Goal: Navigation & Orientation: Find specific page/section

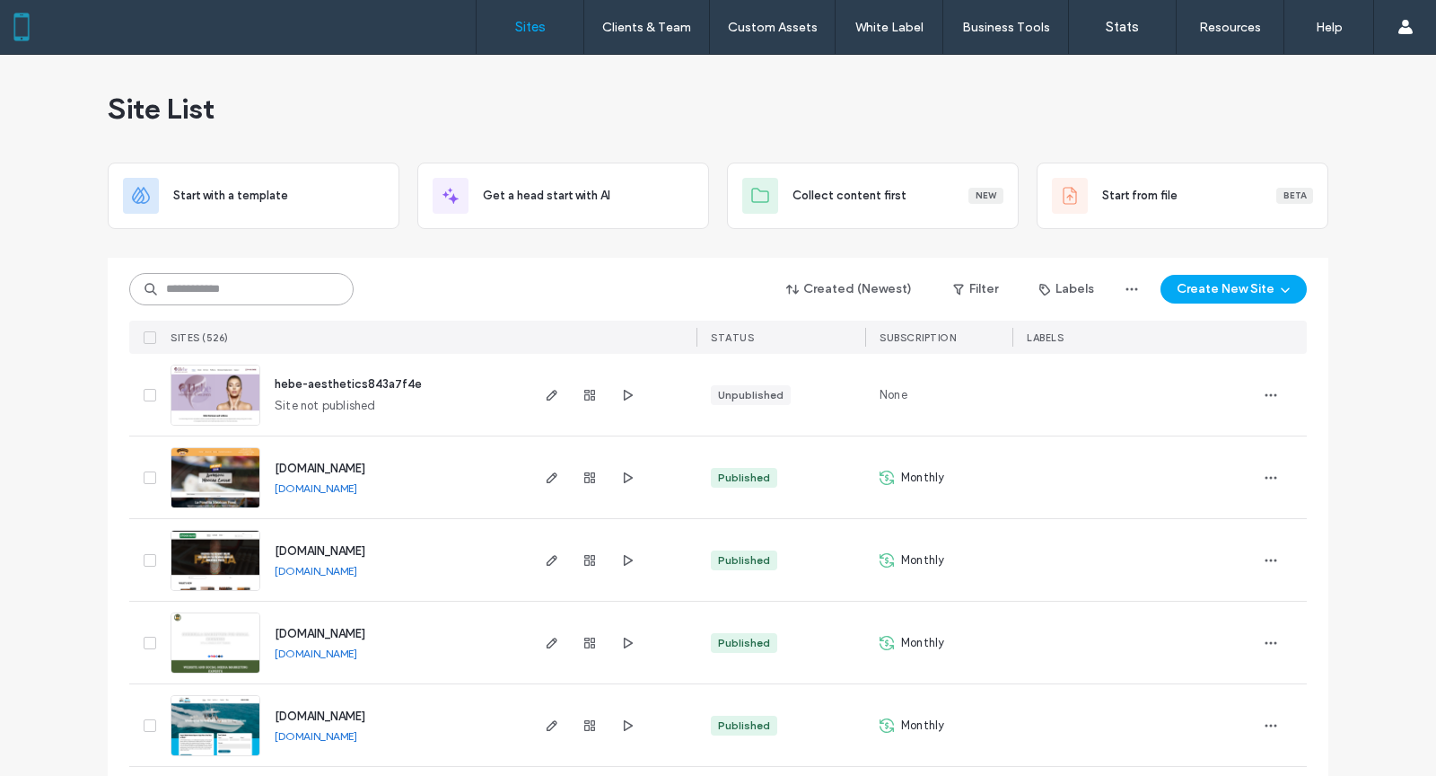
click at [244, 278] on input at bounding box center [241, 289] width 224 height 32
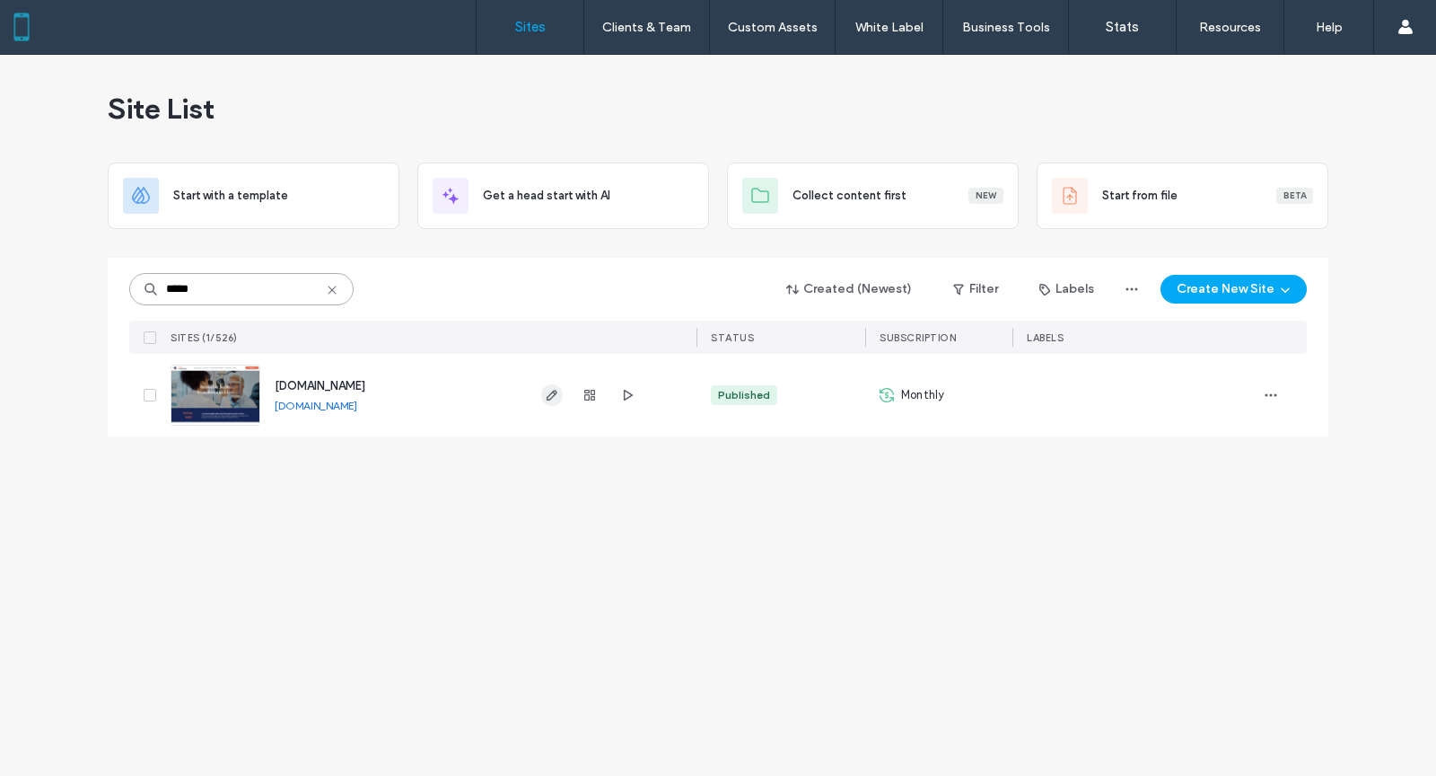
type input "*****"
click at [552, 389] on icon "button" at bounding box center [552, 395] width 14 height 14
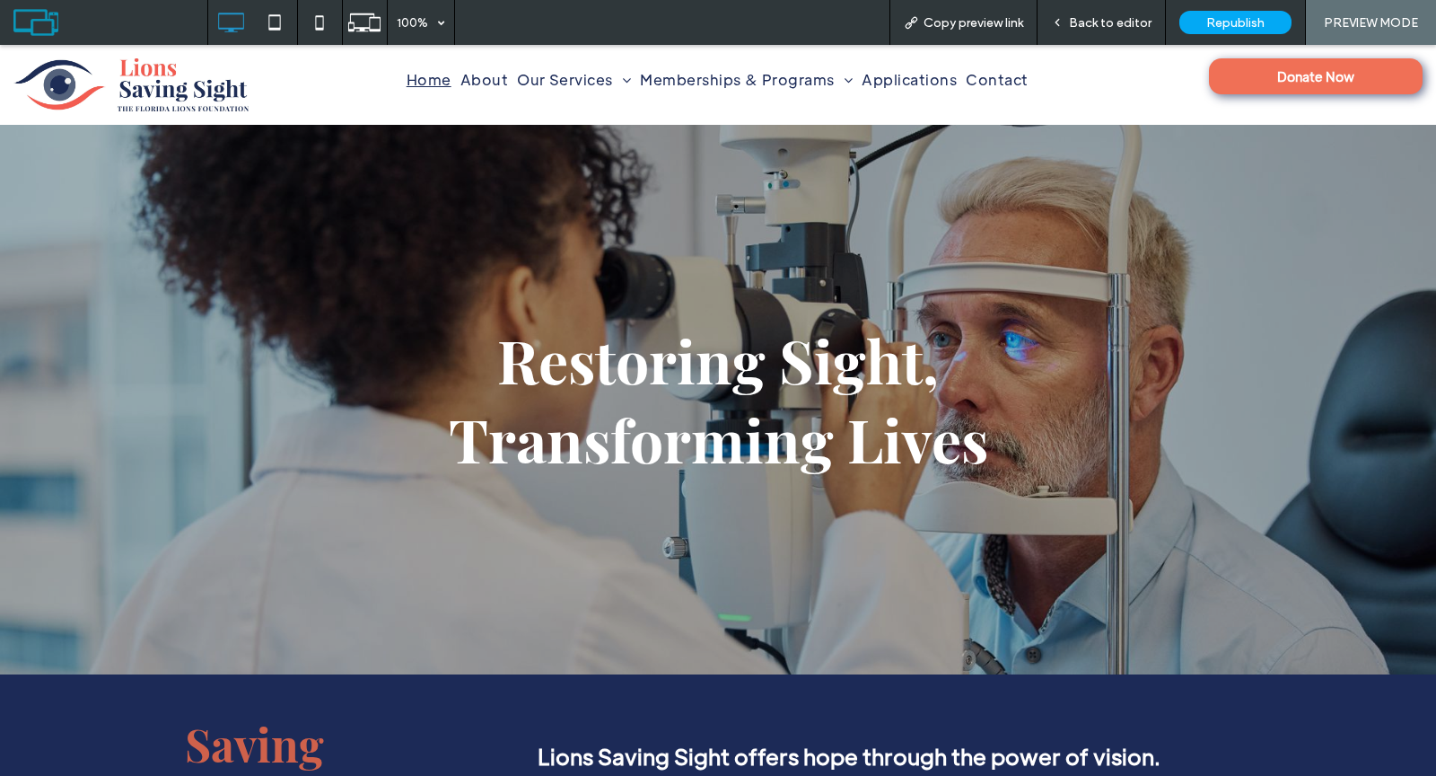
click at [1246, 68] on link "Donate Now" at bounding box center [1316, 76] width 214 height 36
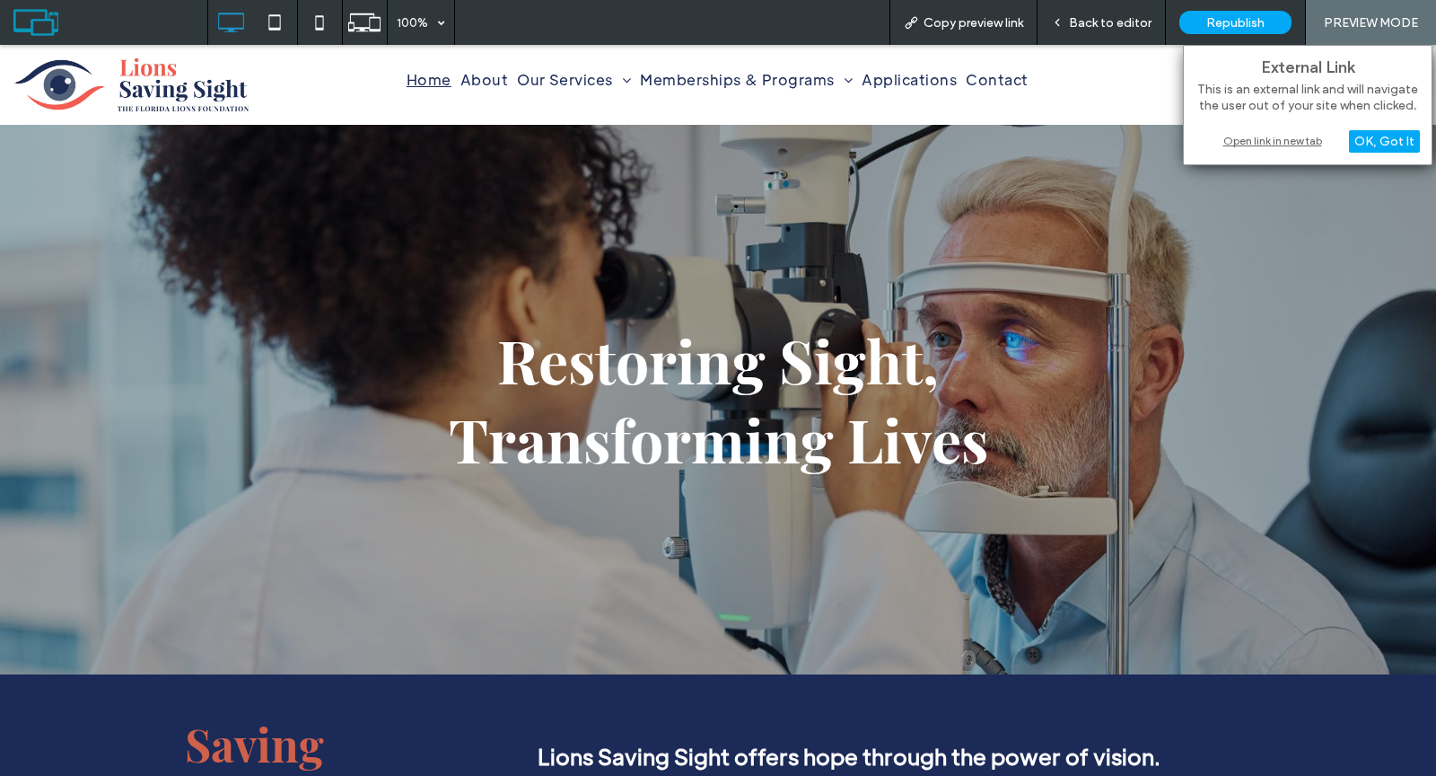
click at [1255, 136] on div "Open link in new tab" at bounding box center [1308, 140] width 224 height 19
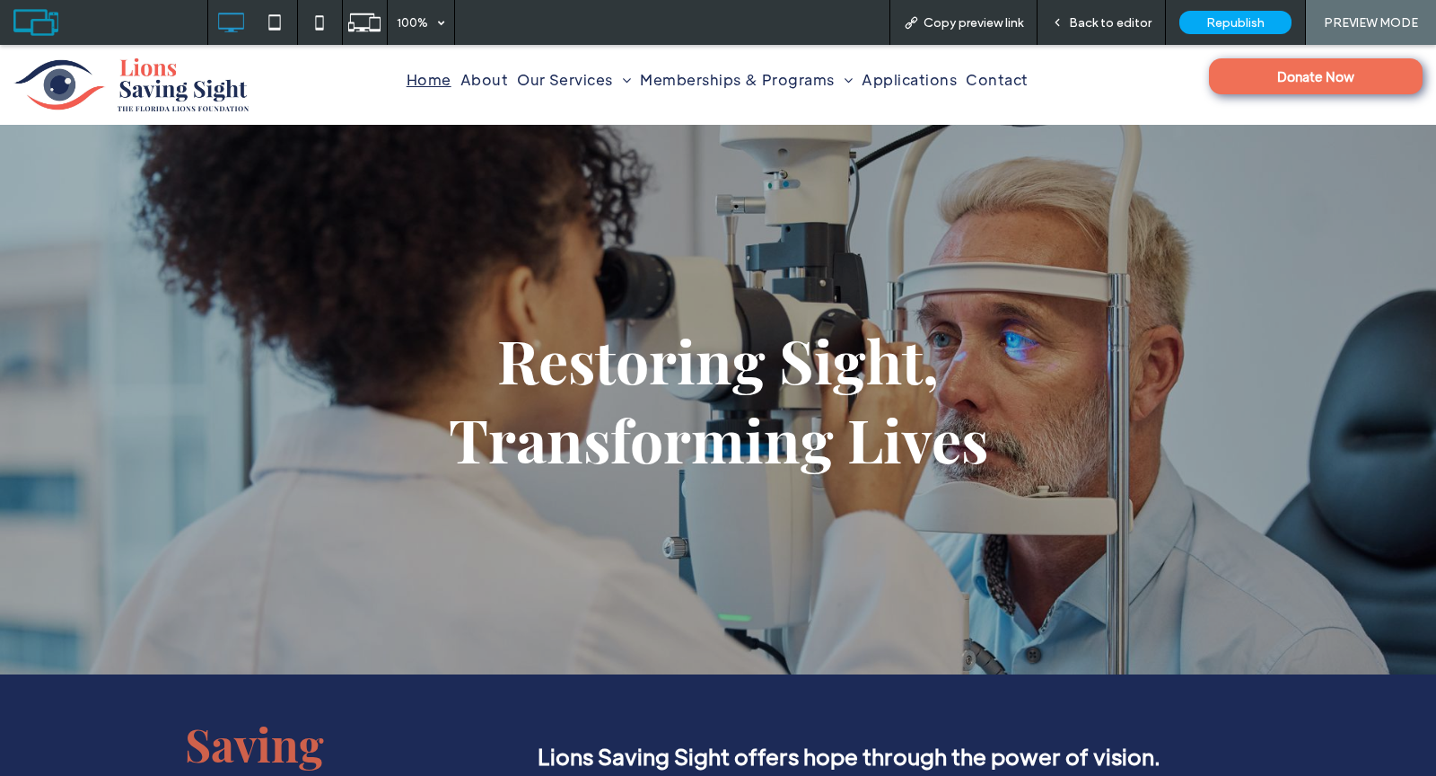
click at [1118, 20] on span "Back to editor" at bounding box center [1110, 22] width 83 height 15
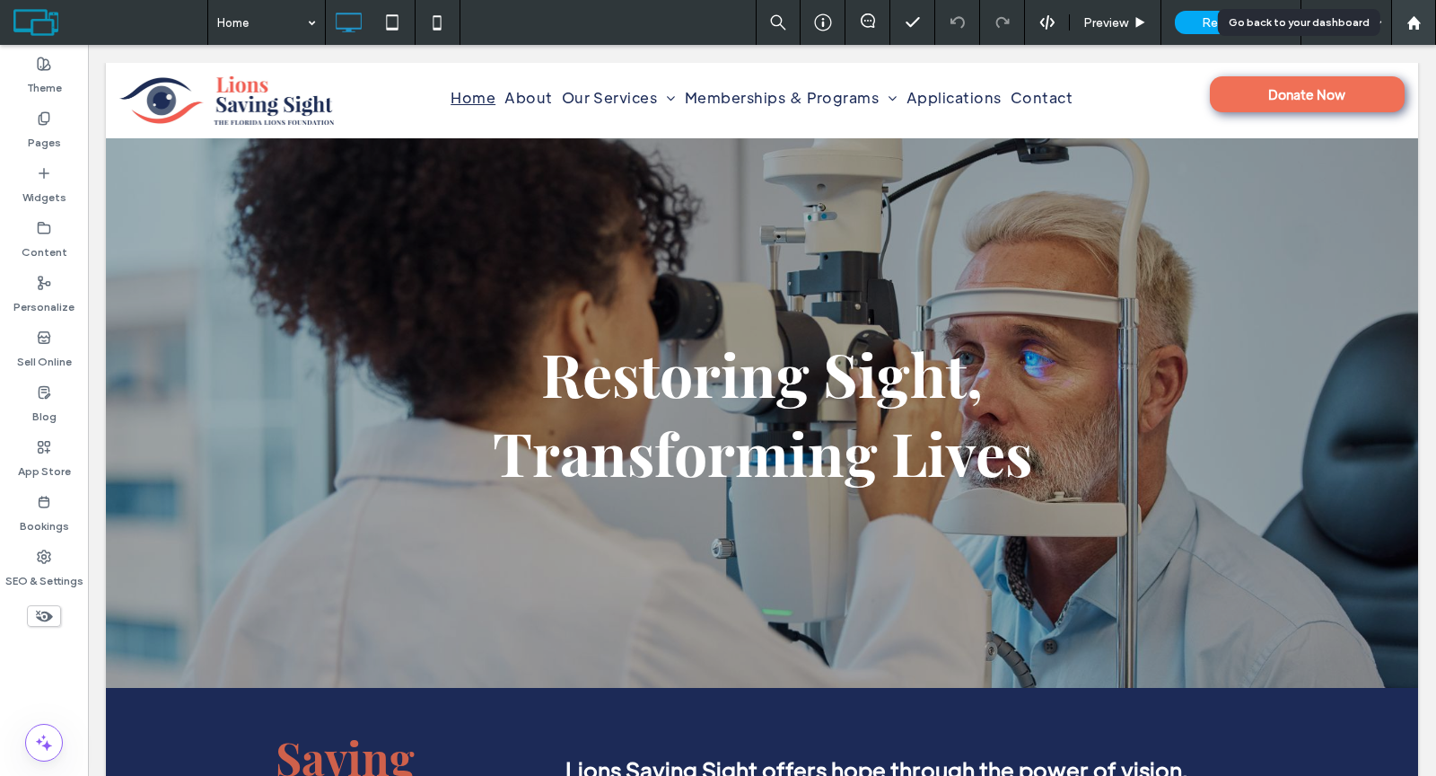
click at [1411, 22] on use at bounding box center [1413, 21] width 13 height 13
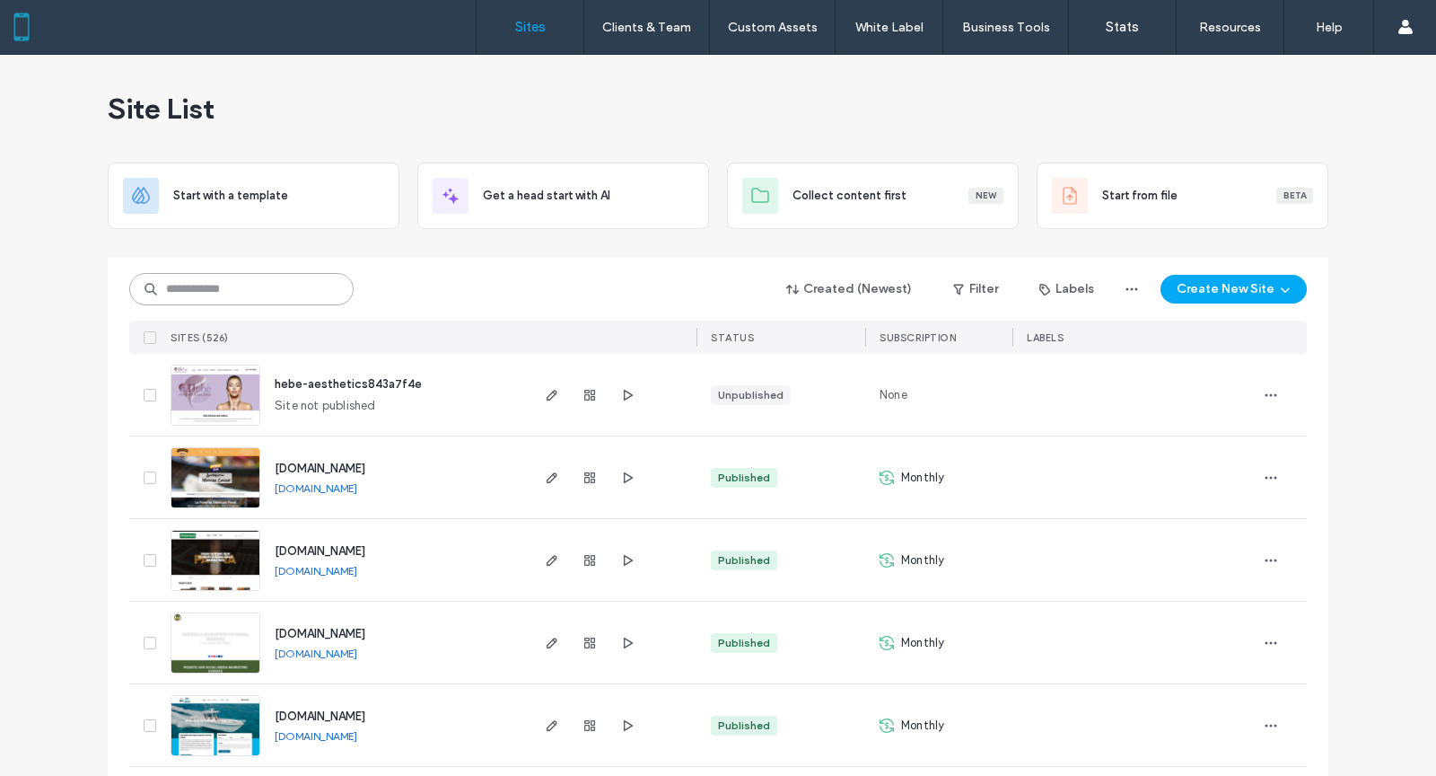
click at [250, 285] on input at bounding box center [241, 289] width 224 height 32
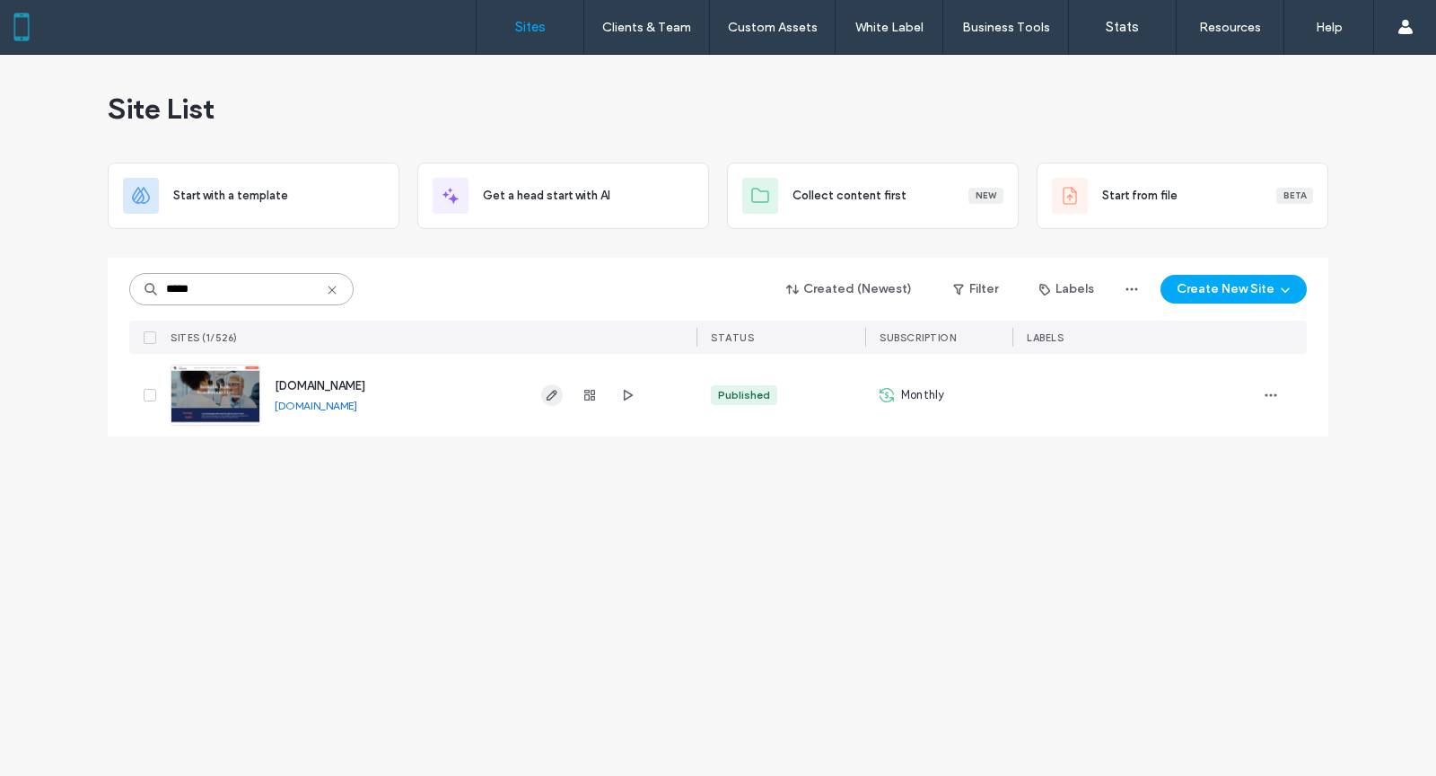
type input "*****"
click at [553, 391] on use "button" at bounding box center [552, 395] width 11 height 11
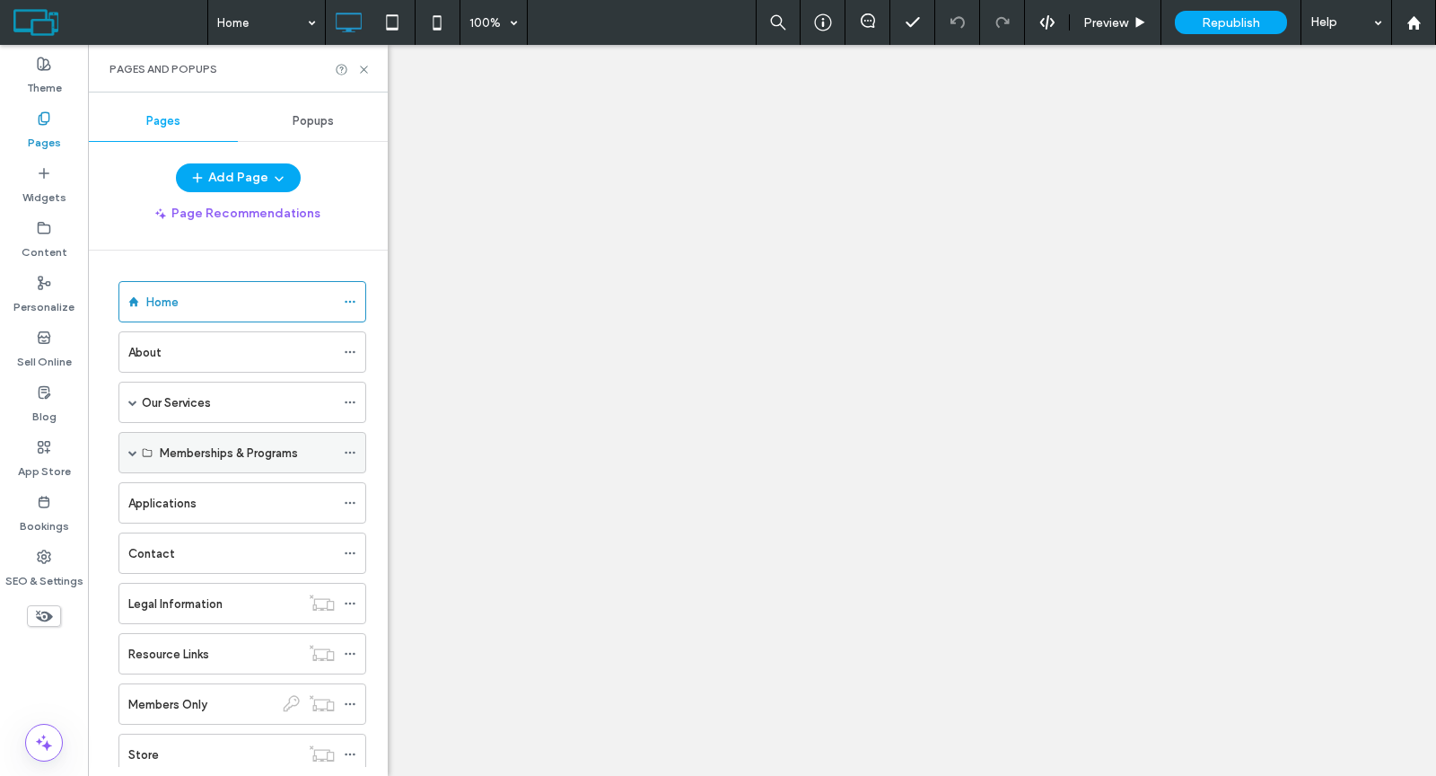
click at [130, 448] on span at bounding box center [132, 452] width 9 height 9
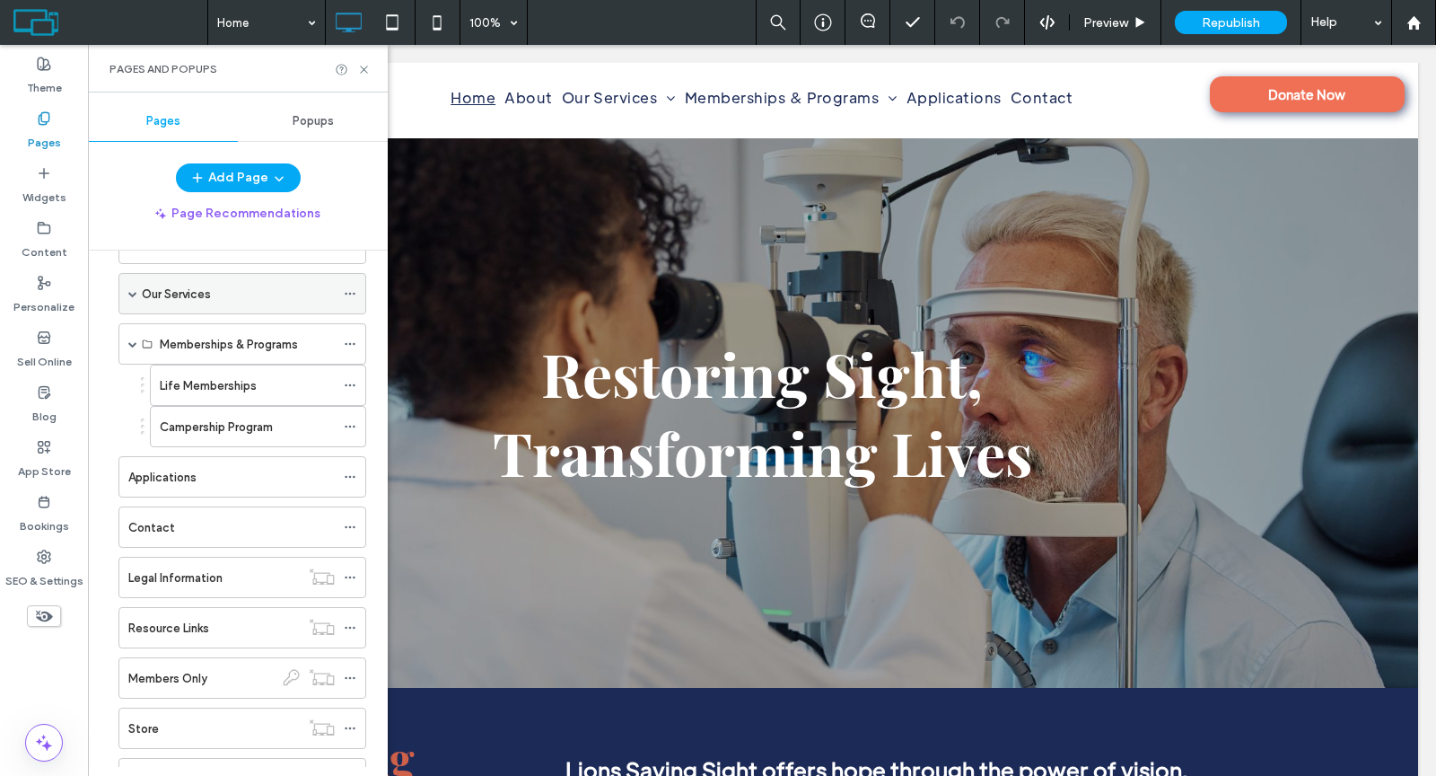
click at [135, 289] on span at bounding box center [132, 293] width 9 height 9
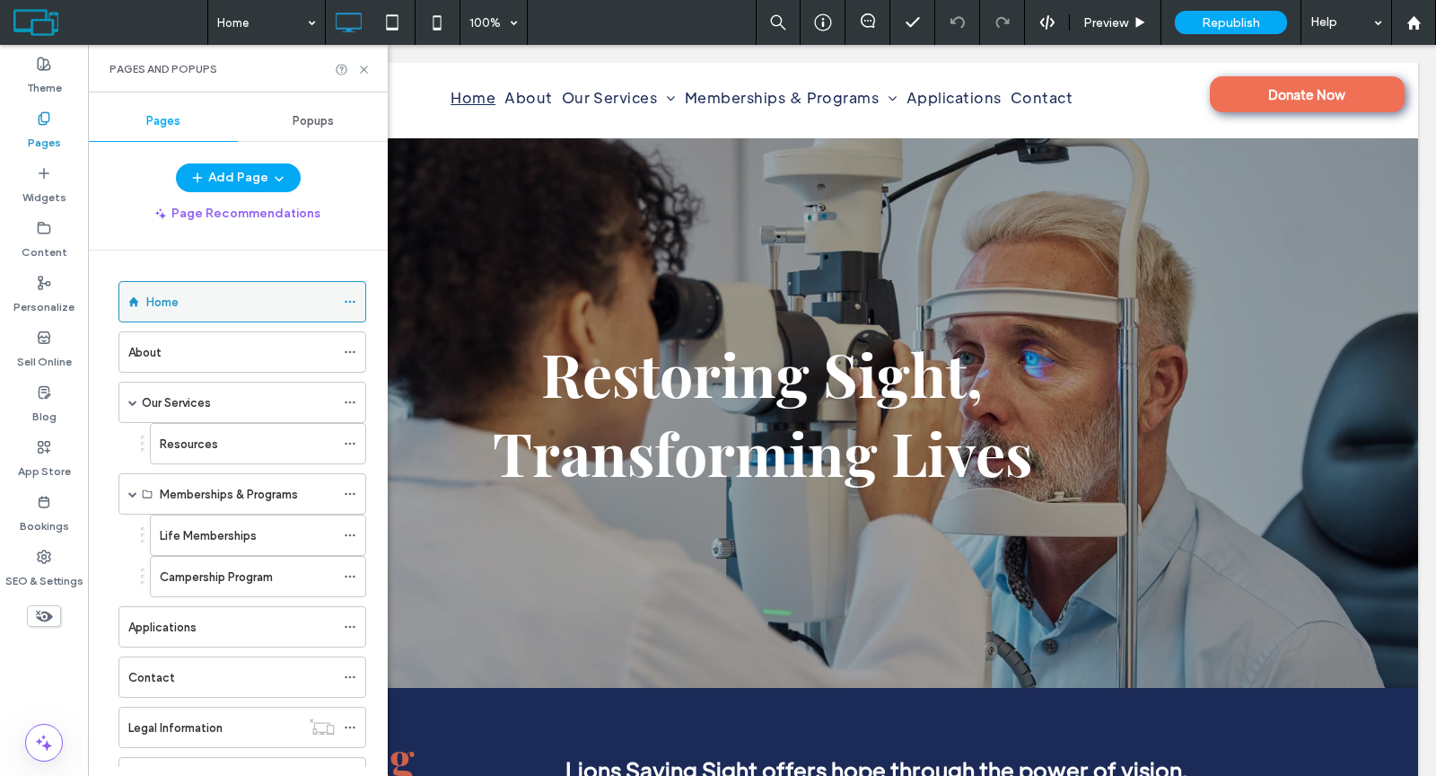
click at [203, 294] on div "Home" at bounding box center [240, 302] width 189 height 19
click at [362, 69] on icon at bounding box center [363, 69] width 13 height 13
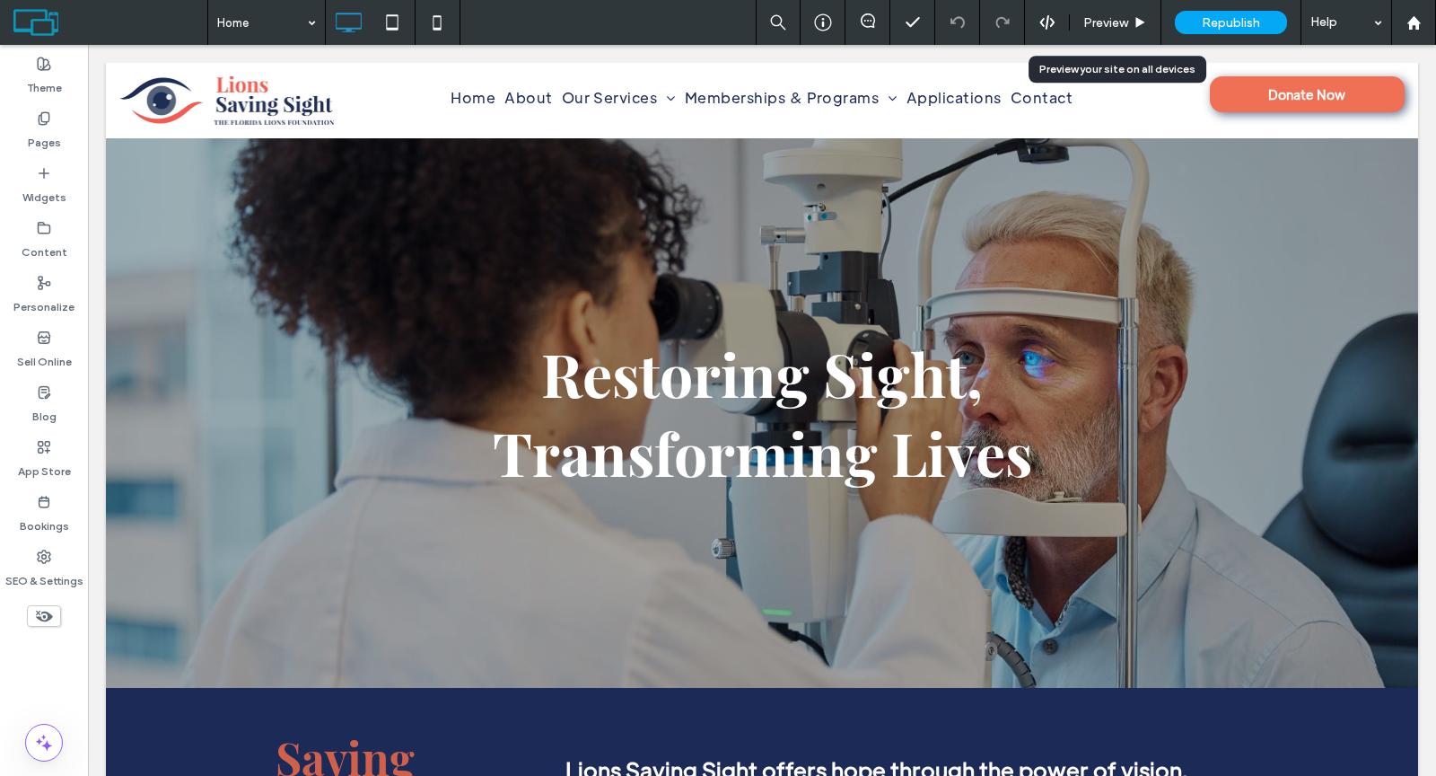
click at [1092, 26] on span "Preview" at bounding box center [1105, 22] width 45 height 15
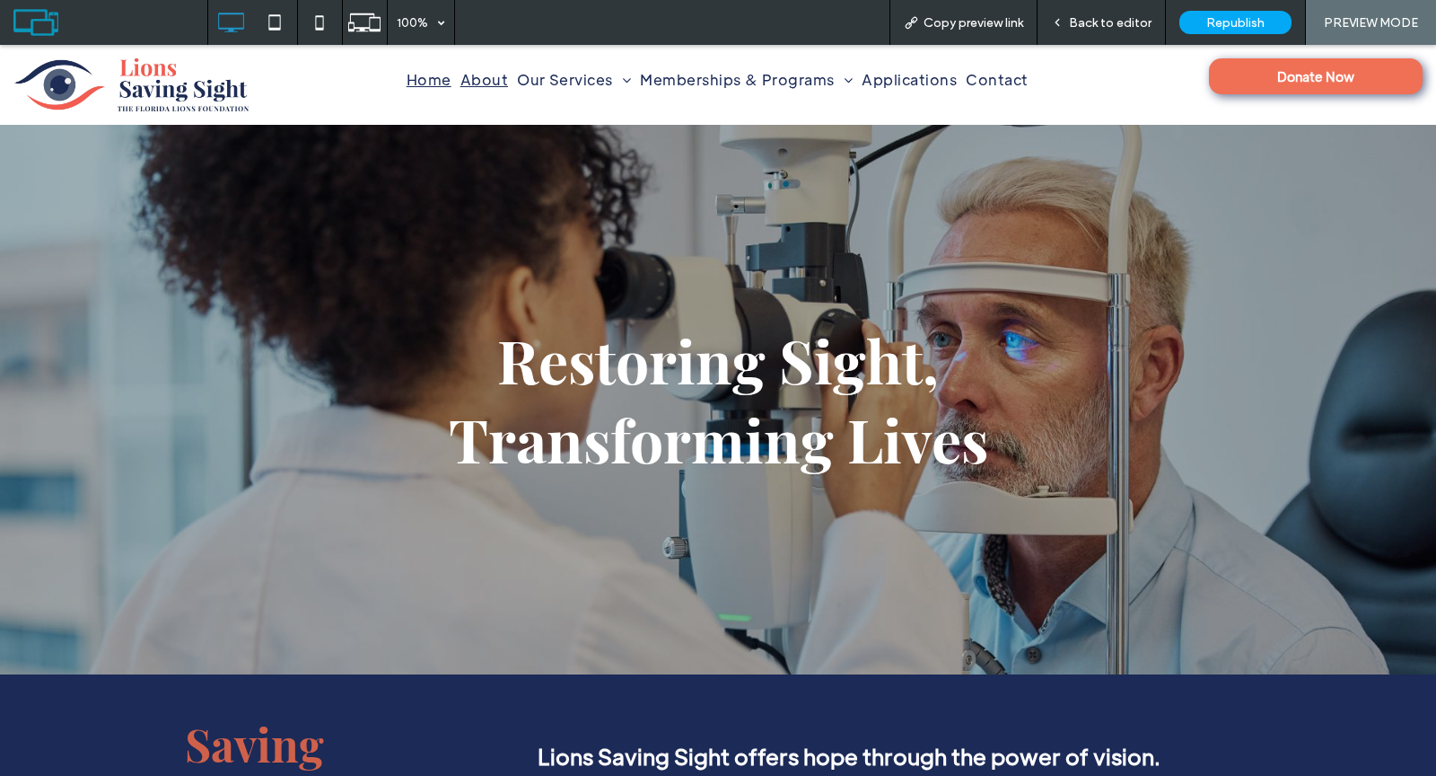
click at [489, 85] on span "About" at bounding box center [484, 79] width 48 height 29
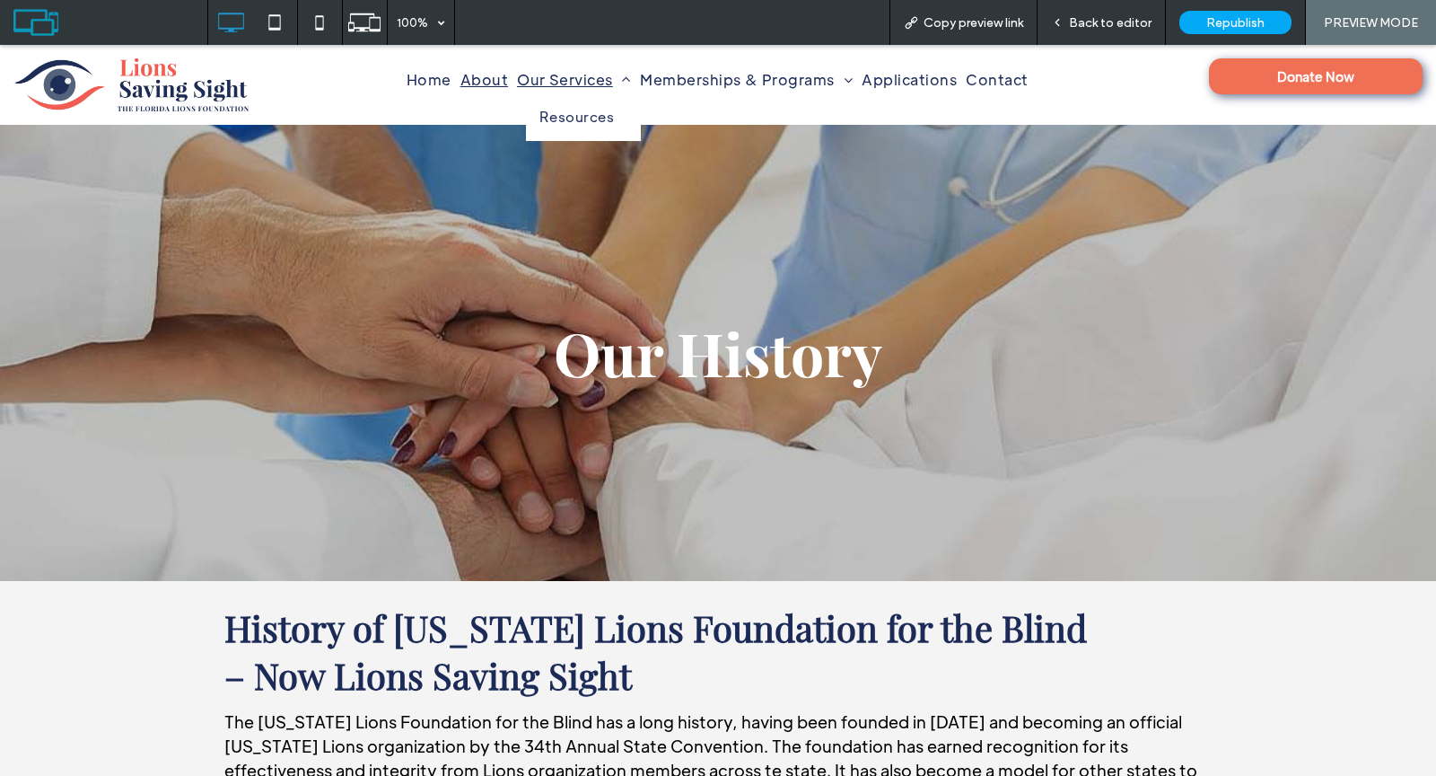
click at [535, 81] on span "Our Services" at bounding box center [574, 79] width 114 height 29
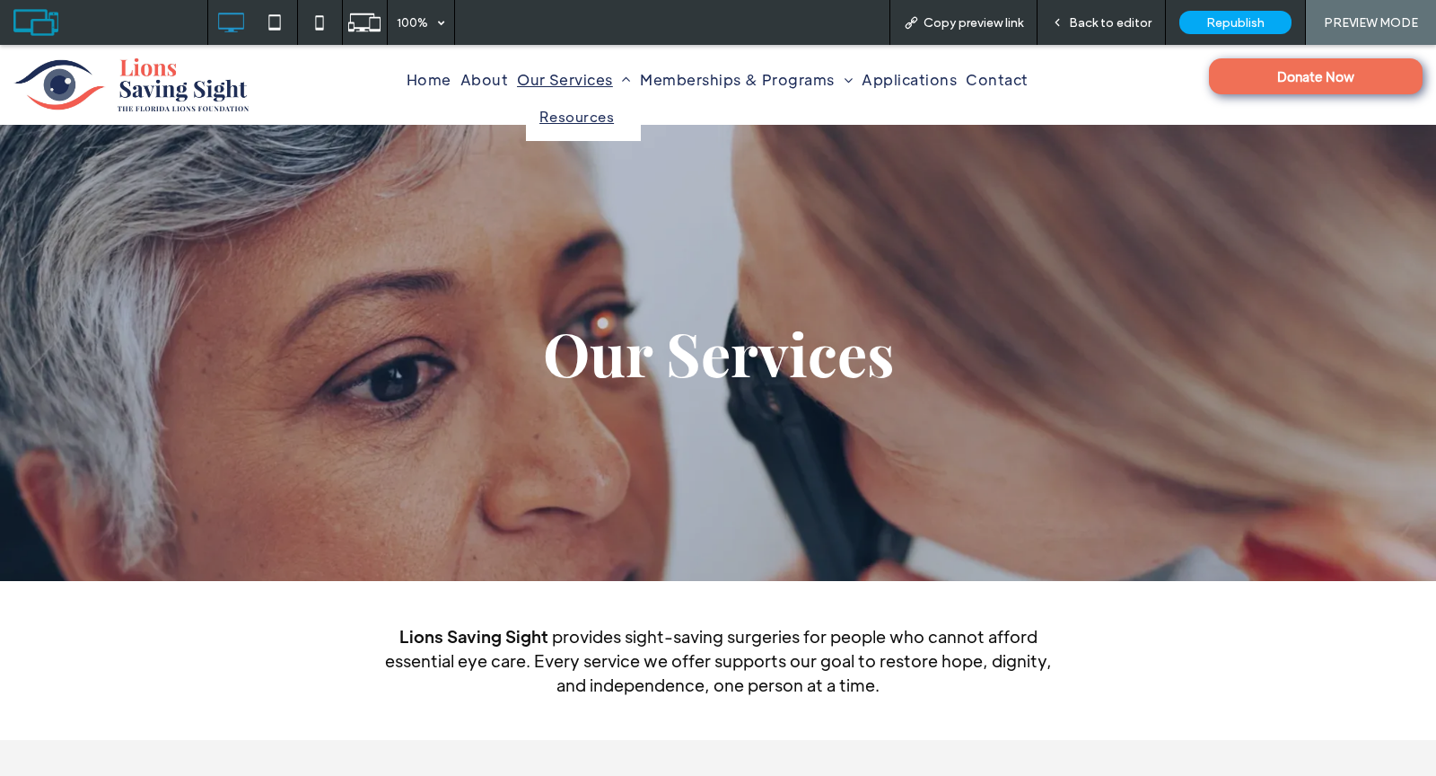
click at [550, 109] on span "Resources" at bounding box center [576, 117] width 75 height 21
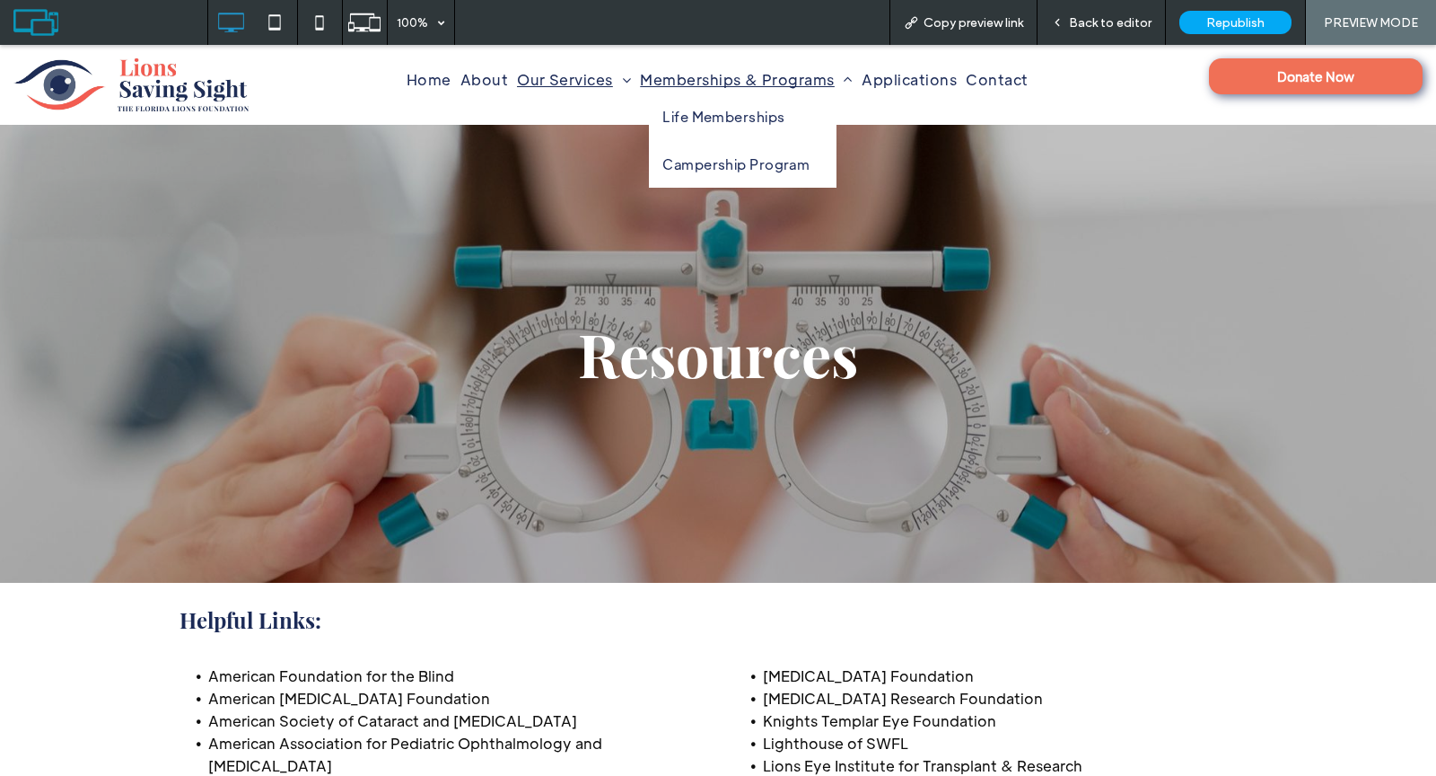
click at [695, 78] on span "Memberships & Programs" at bounding box center [746, 79] width 213 height 29
click at [694, 112] on span "Life Memberships" at bounding box center [723, 117] width 122 height 21
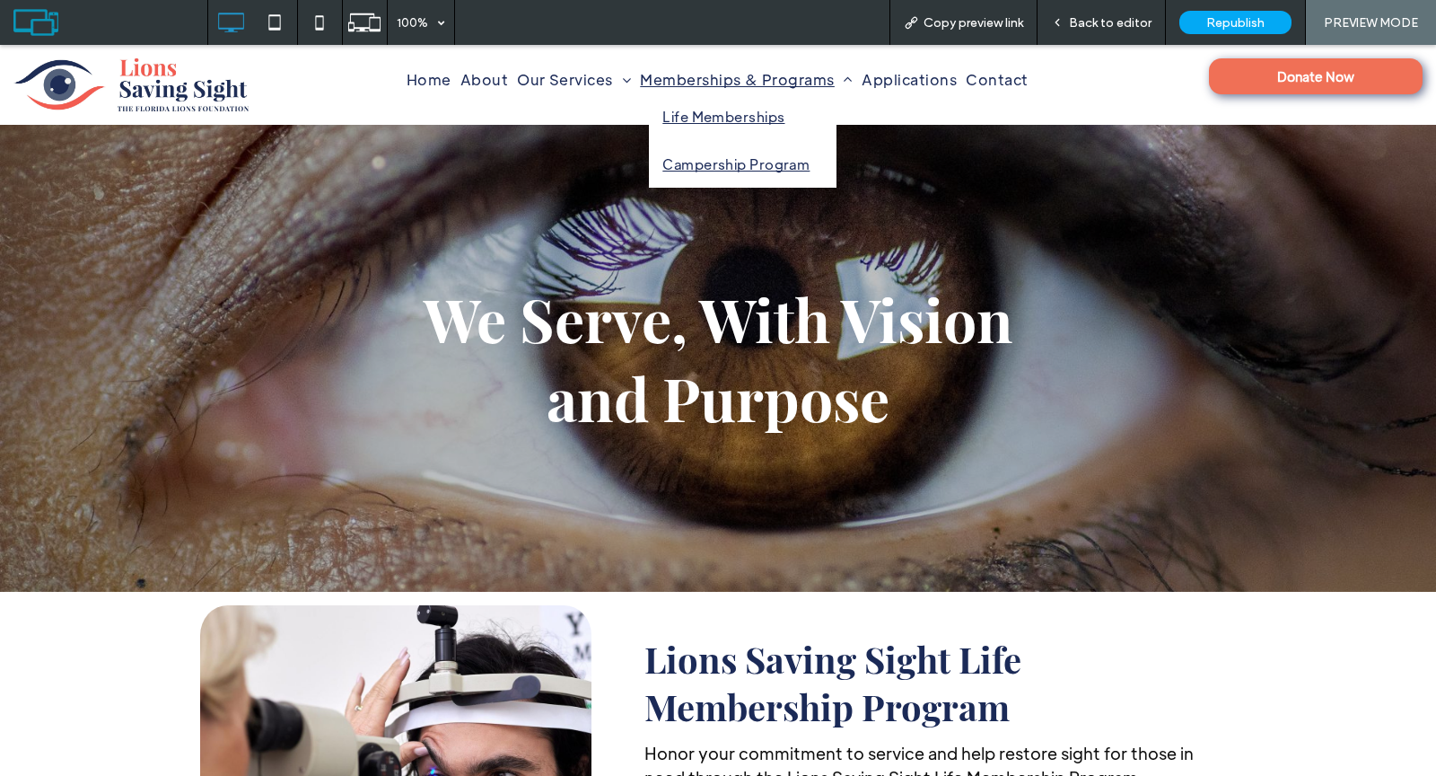
click at [758, 164] on span "Campership Program" at bounding box center [735, 164] width 147 height 21
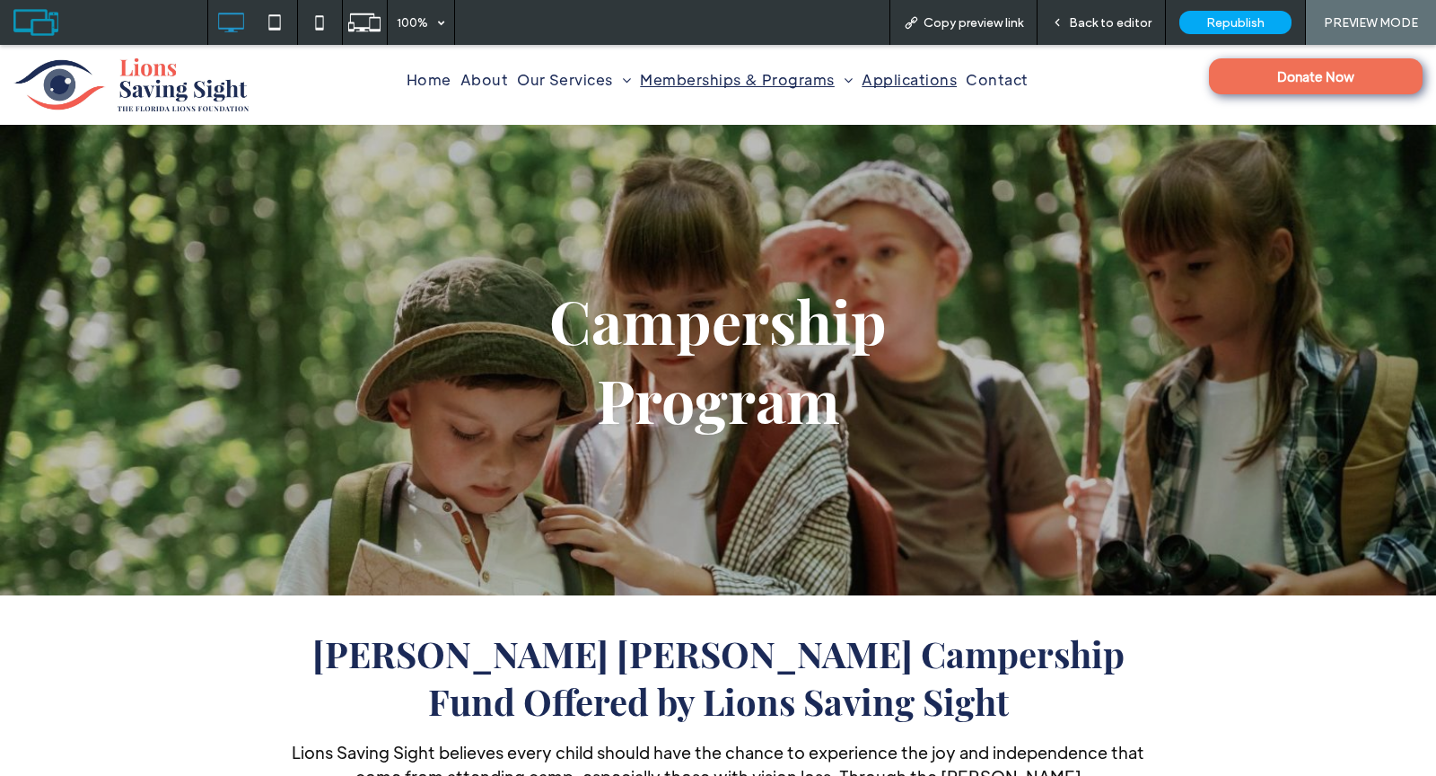
click at [871, 80] on span "Applications" at bounding box center [909, 79] width 95 height 29
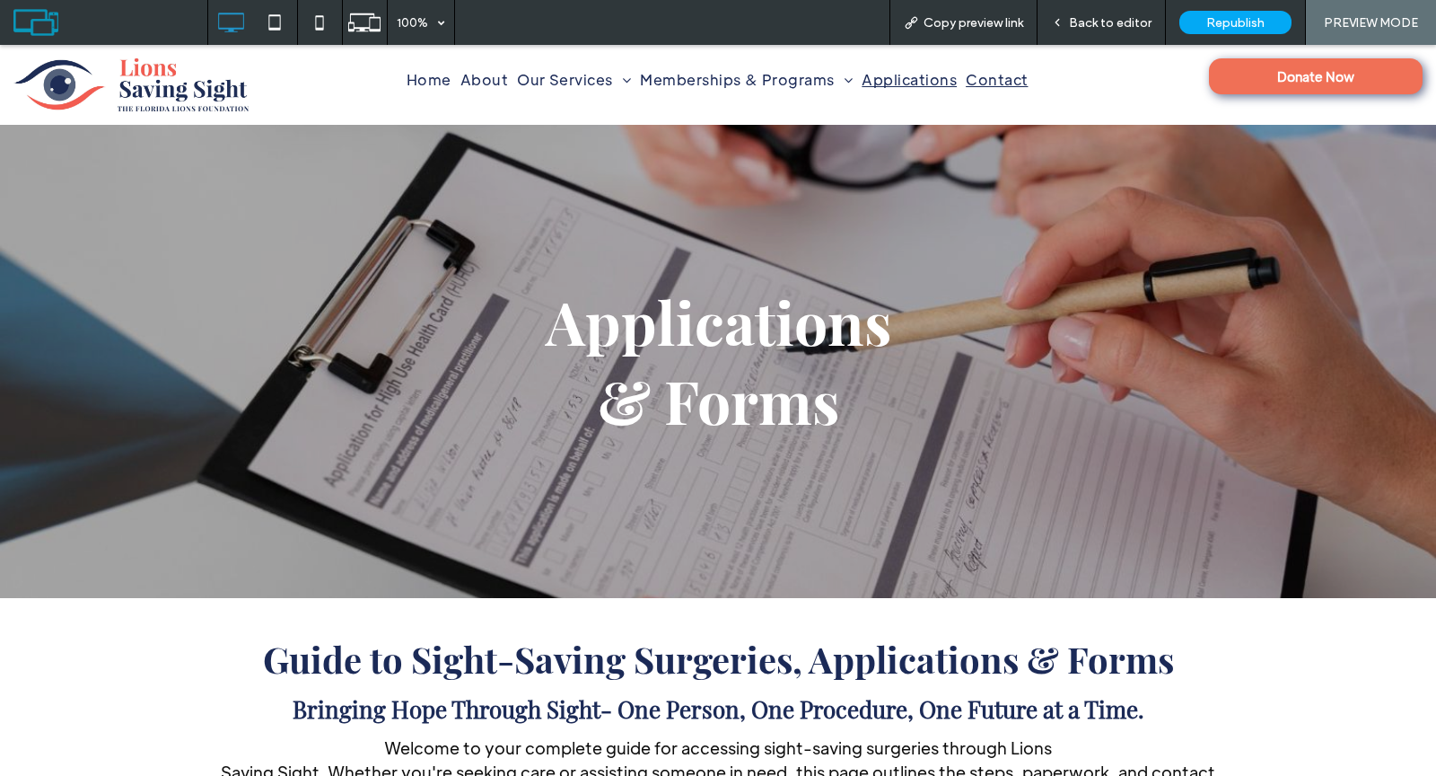
click at [997, 77] on span "Contact" at bounding box center [997, 79] width 62 height 29
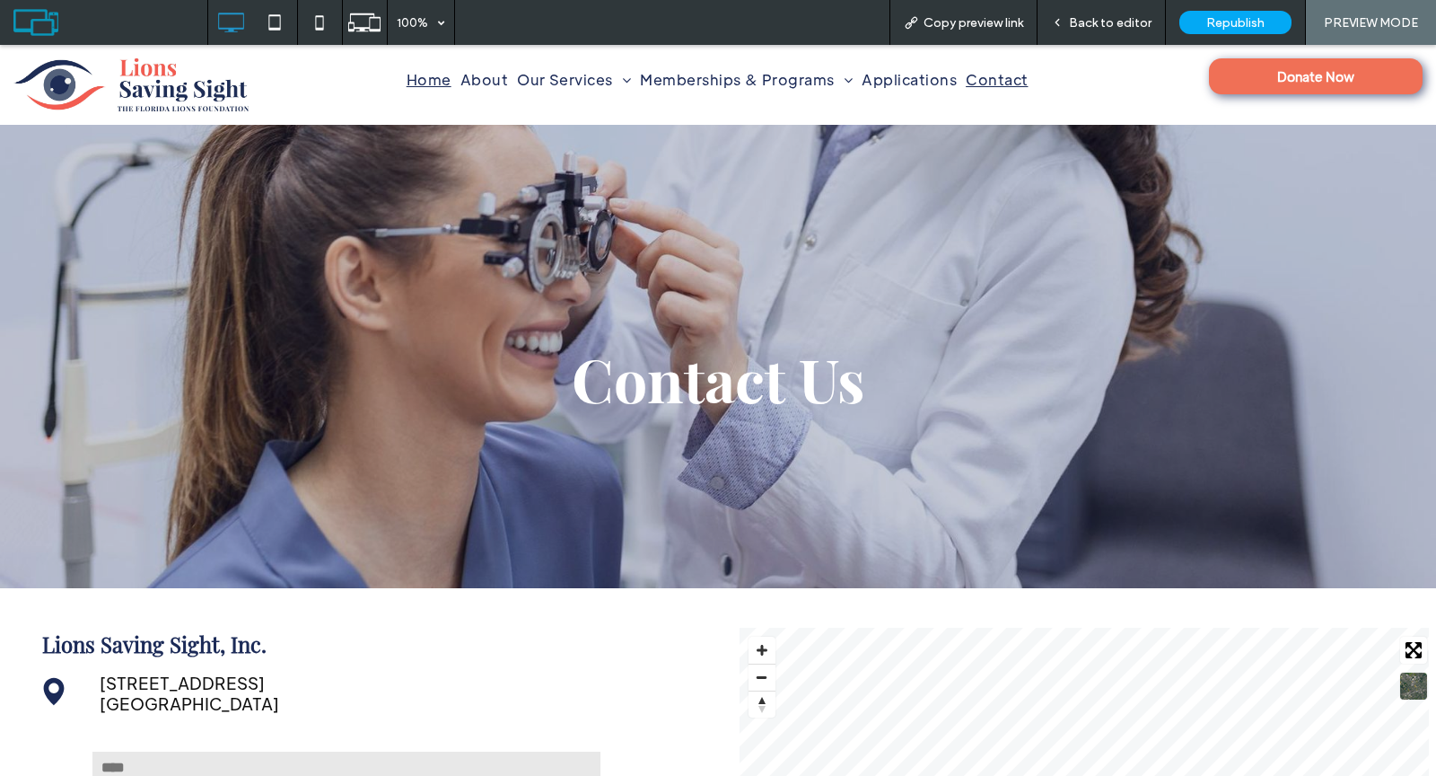
click at [413, 80] on span "Home" at bounding box center [429, 79] width 45 height 29
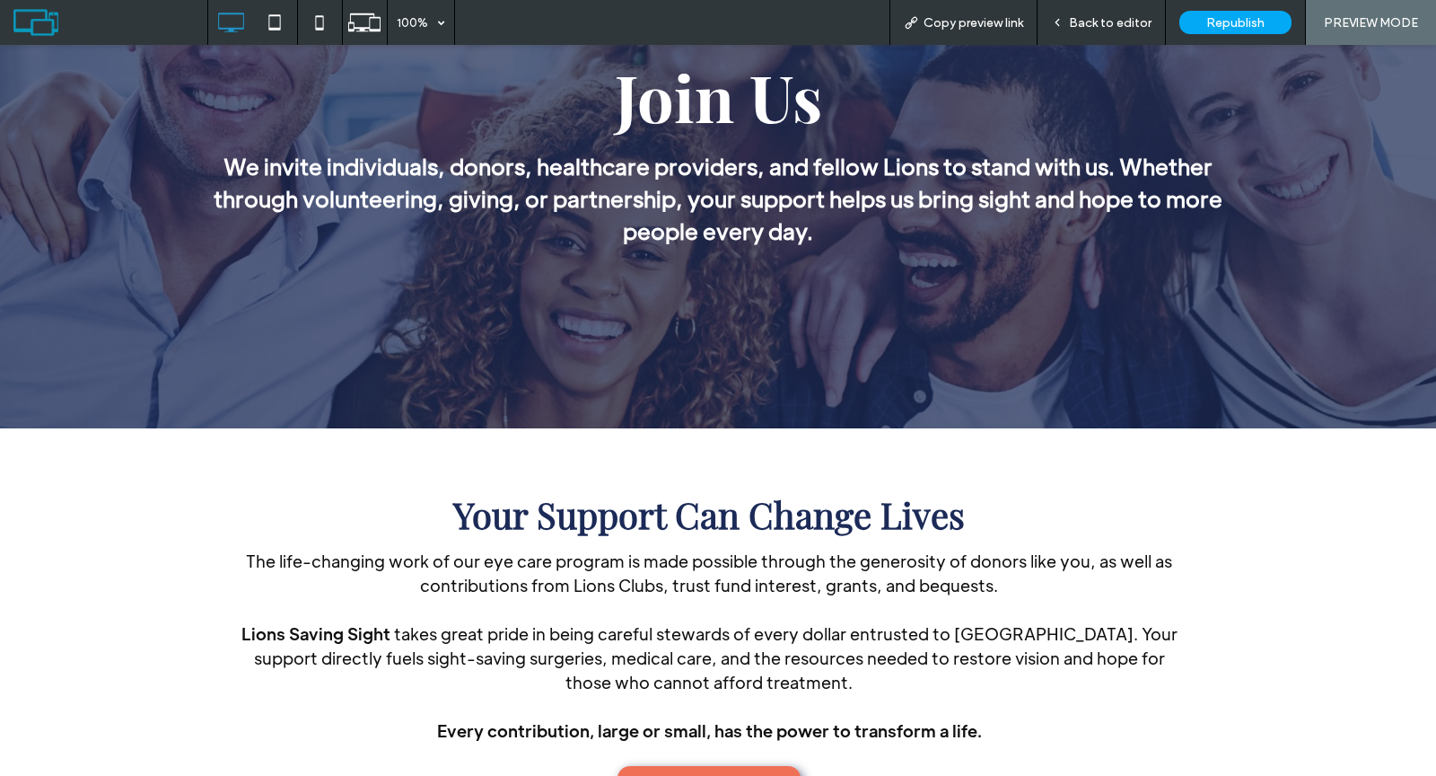
scroll to position [2115, 0]
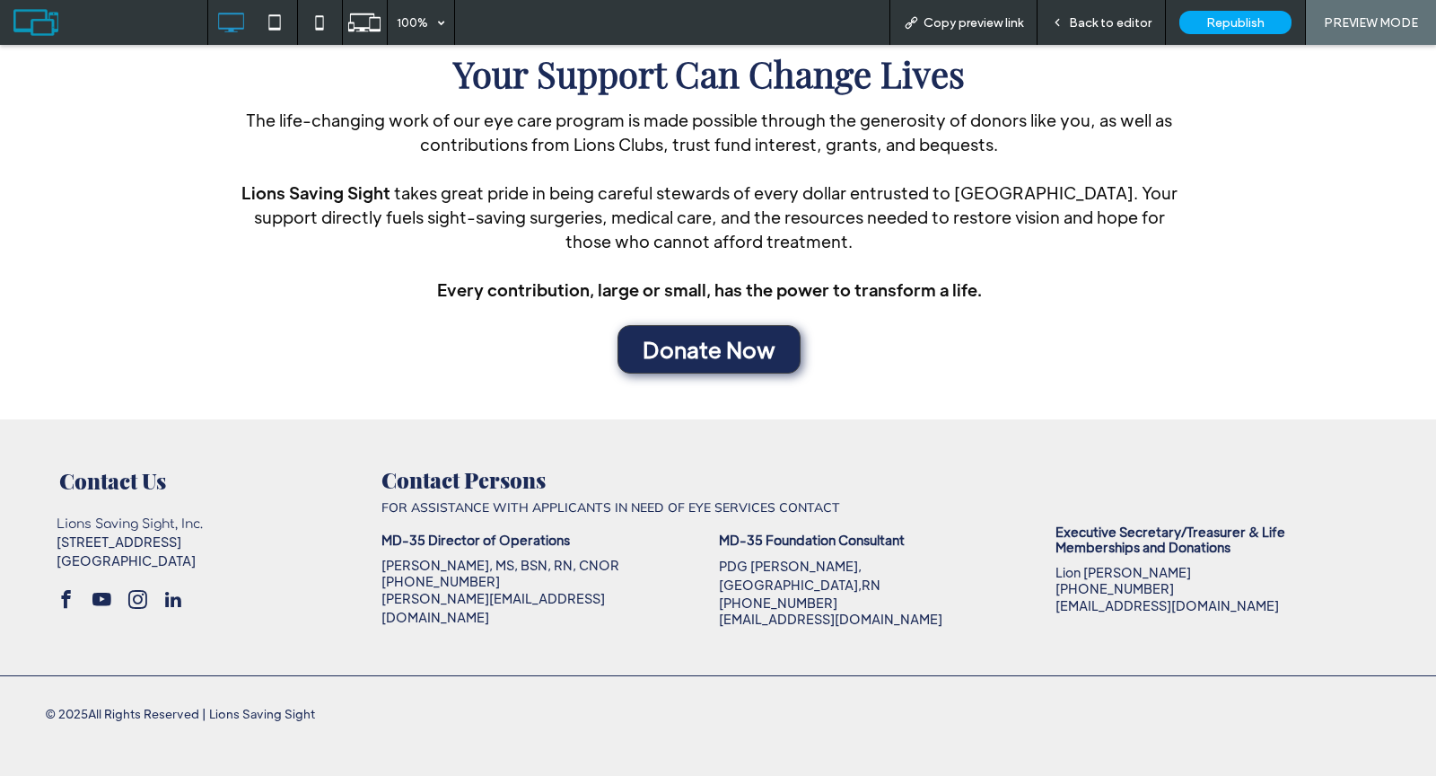
click at [699, 355] on span "Donate Now" at bounding box center [709, 349] width 133 height 28
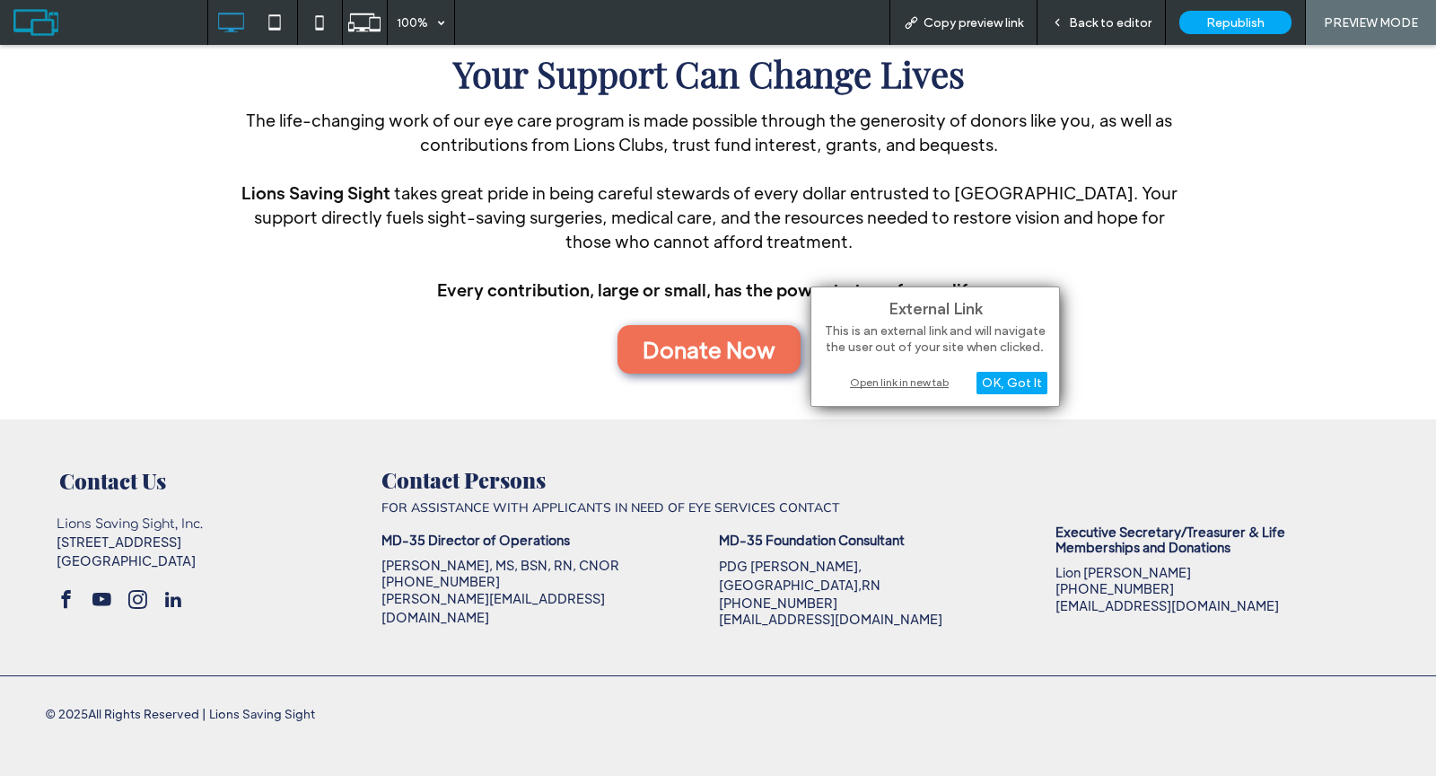
click at [853, 384] on div "Open link in new tab" at bounding box center [935, 382] width 224 height 19
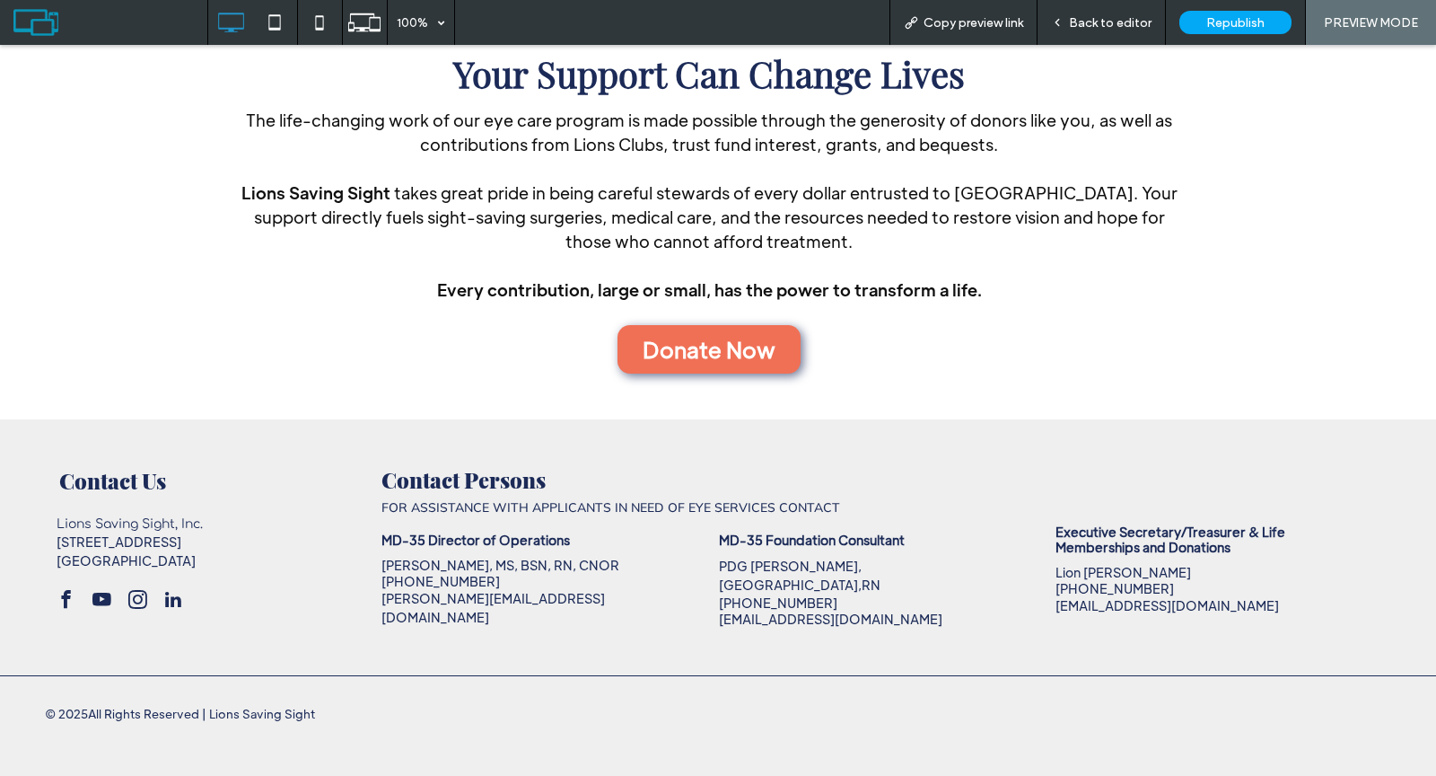
click at [1109, 26] on span "Back to editor" at bounding box center [1110, 22] width 83 height 15
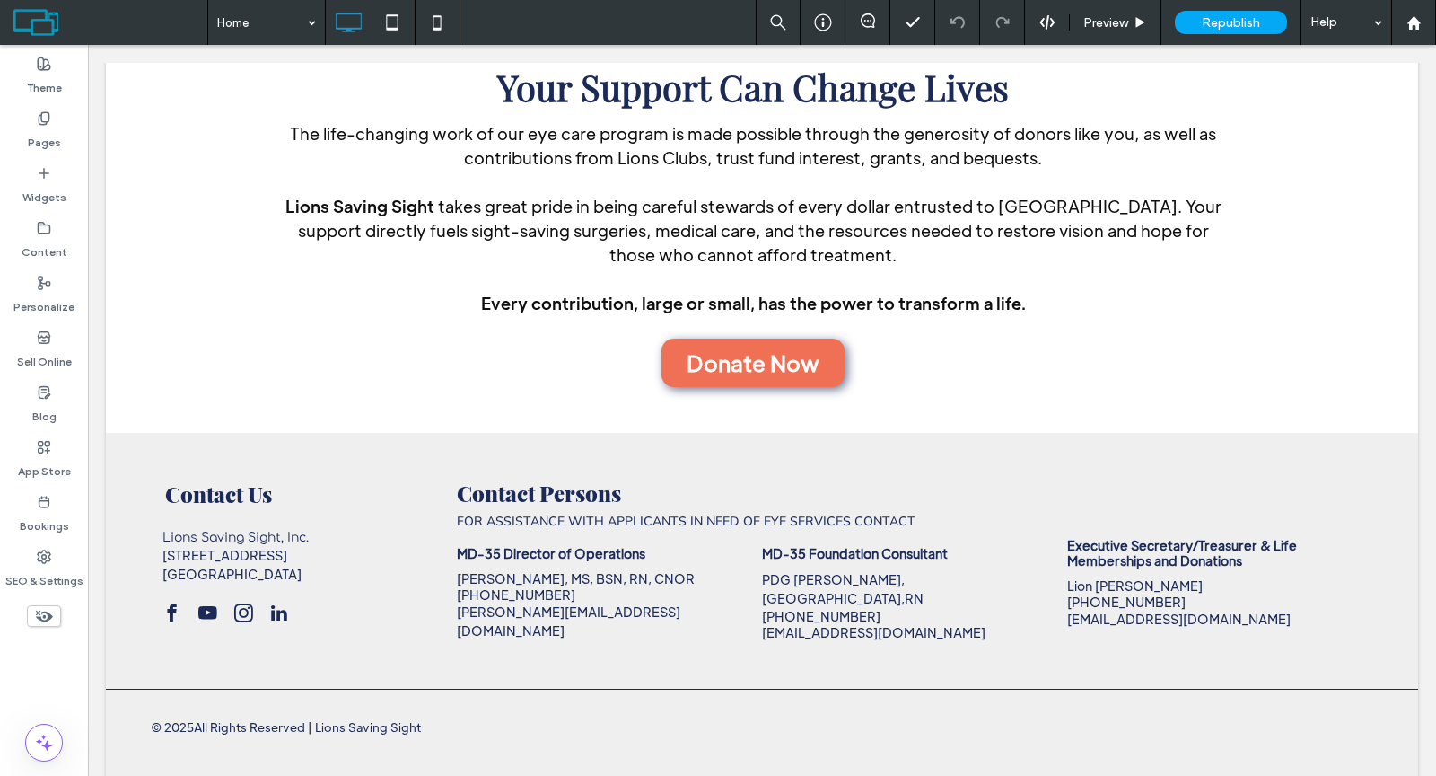
scroll to position [2111, 0]
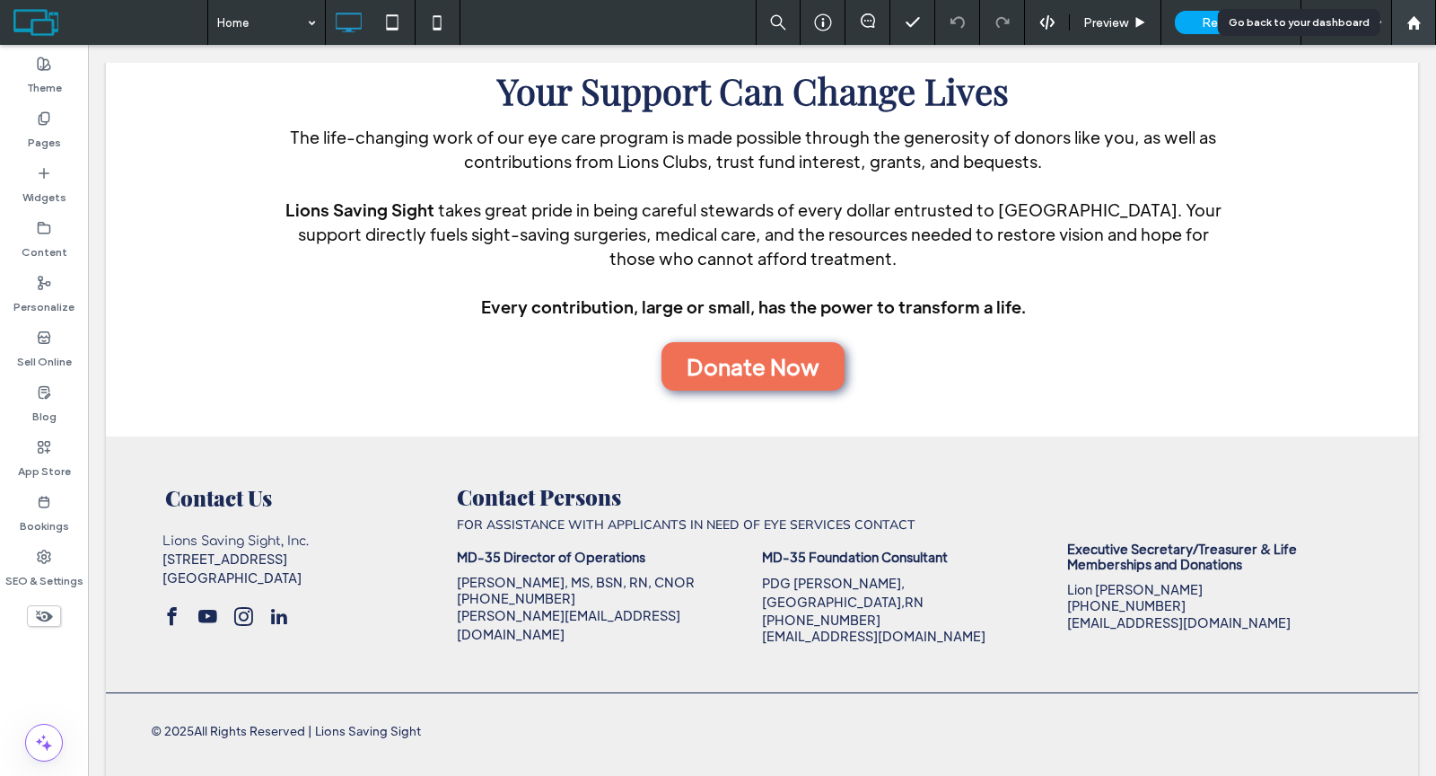
click at [1409, 22] on use at bounding box center [1413, 21] width 13 height 13
